Goal: Task Accomplishment & Management: Manage account settings

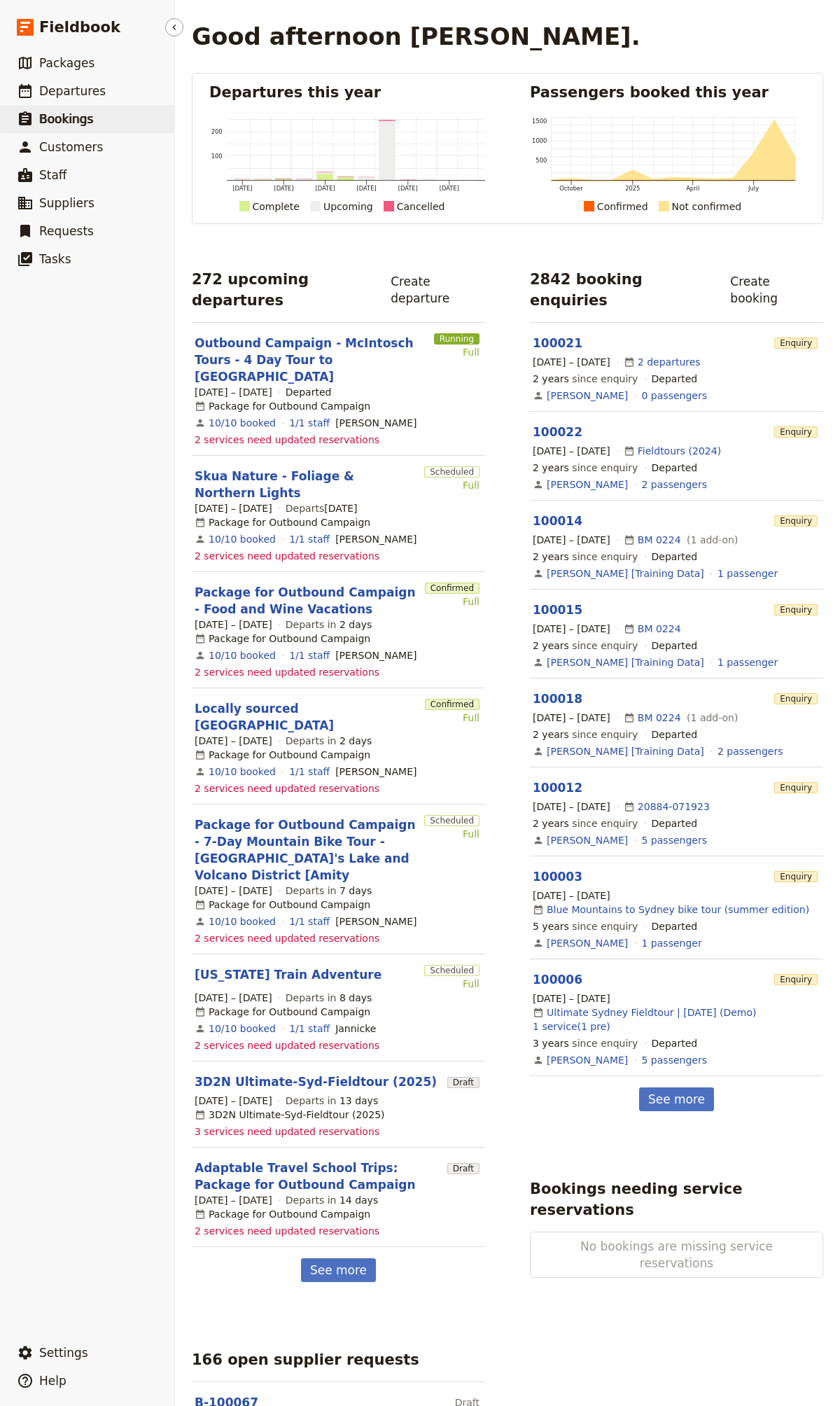
click at [116, 107] on link "​ Bookings" at bounding box center [87, 118] width 175 height 28
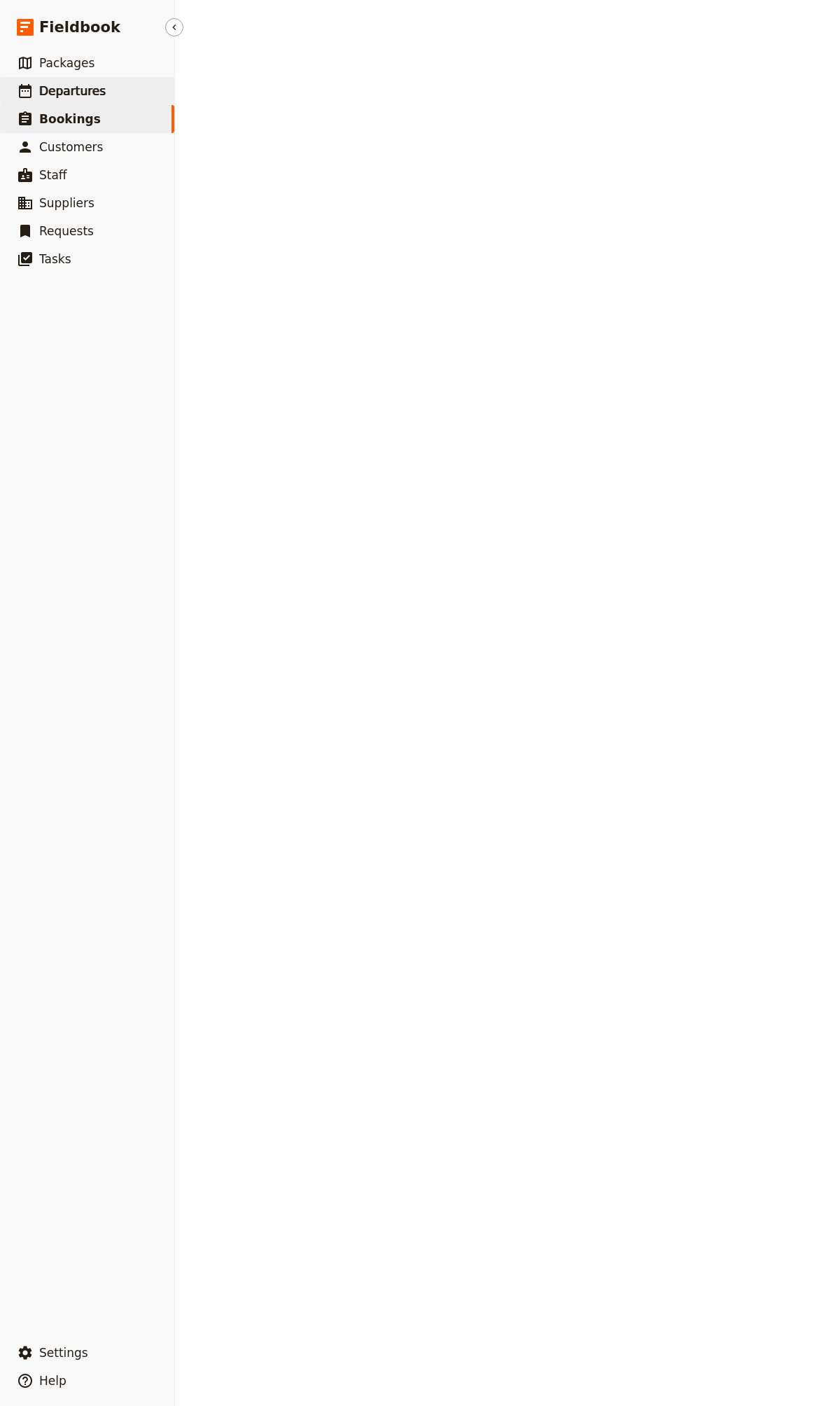
click at [111, 93] on link "​ Departures" at bounding box center [87, 91] width 175 height 28
select select "CREATED_AT"
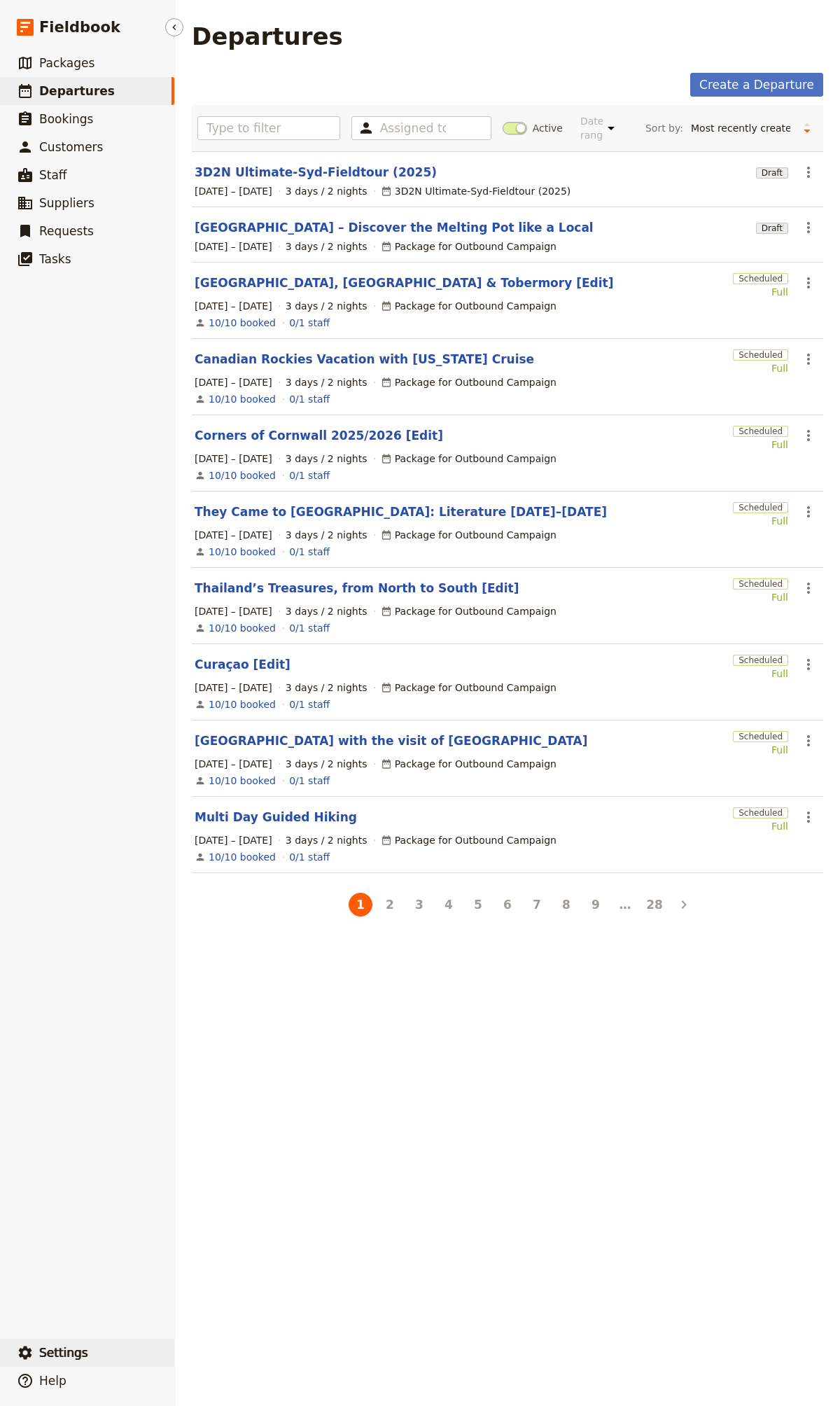
click at [95, 747] on button "​ Settings" at bounding box center [87, 1352] width 175 height 28
click at [247, 747] on span "Sign out" at bounding box center [253, 1353] width 127 height 14
